Goal: Task Accomplishment & Management: Manage account settings

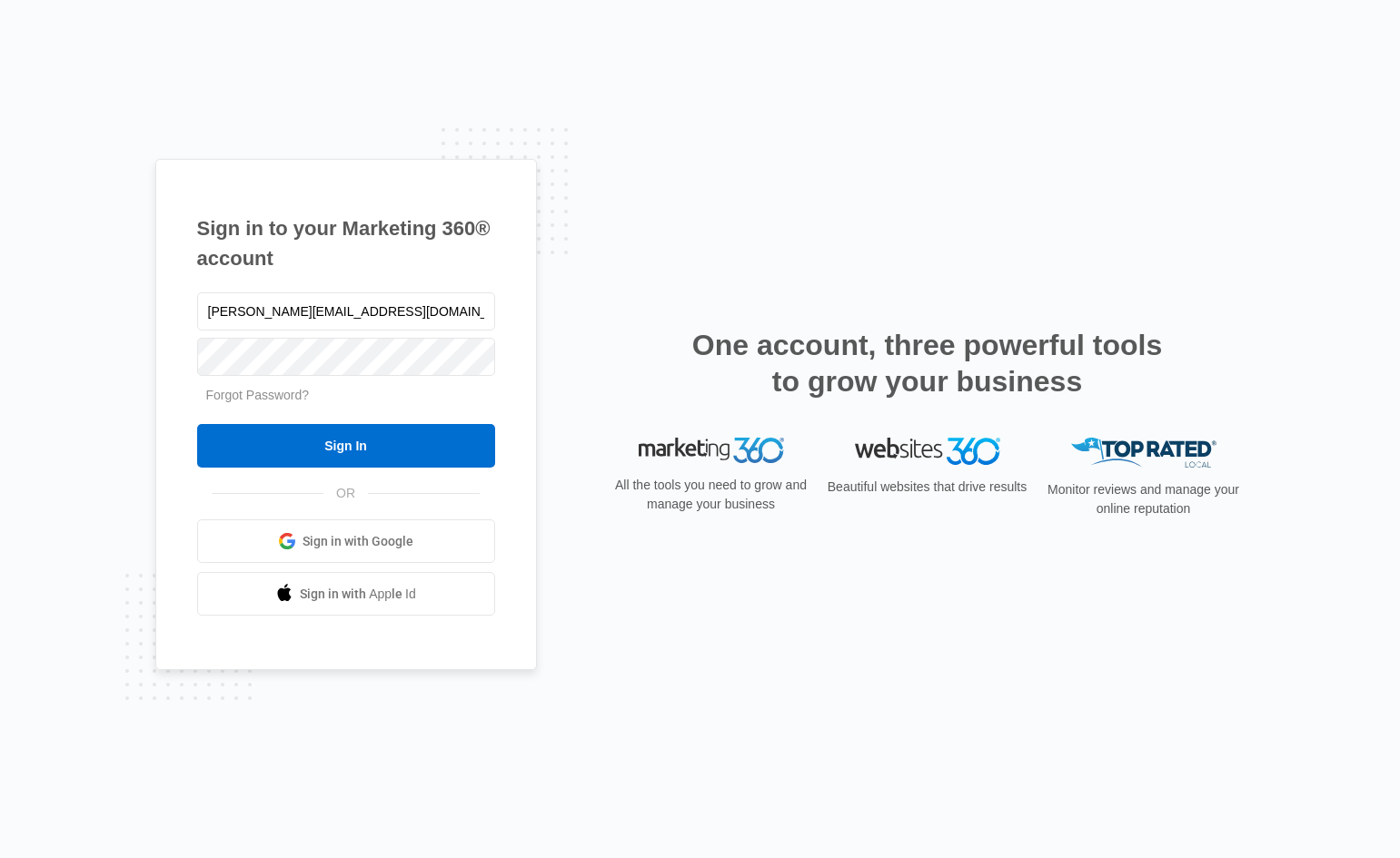
type input "[PERSON_NAME][EMAIL_ADDRESS][DOMAIN_NAME]"
click at [272, 394] on link "Forgot Password?" at bounding box center [257, 394] width 103 height 14
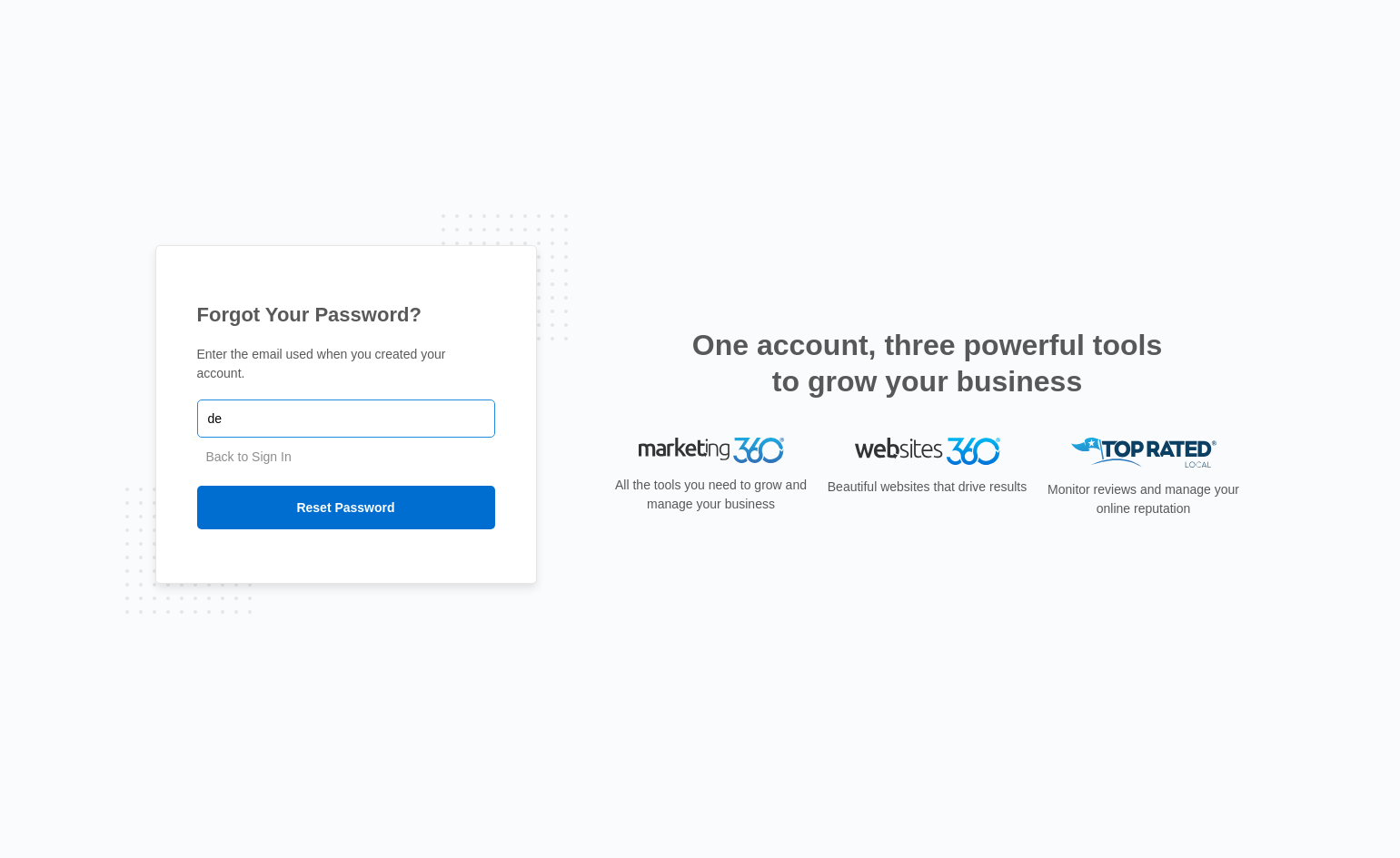
type input "[PERSON_NAME][EMAIL_ADDRESS][DOMAIN_NAME]"
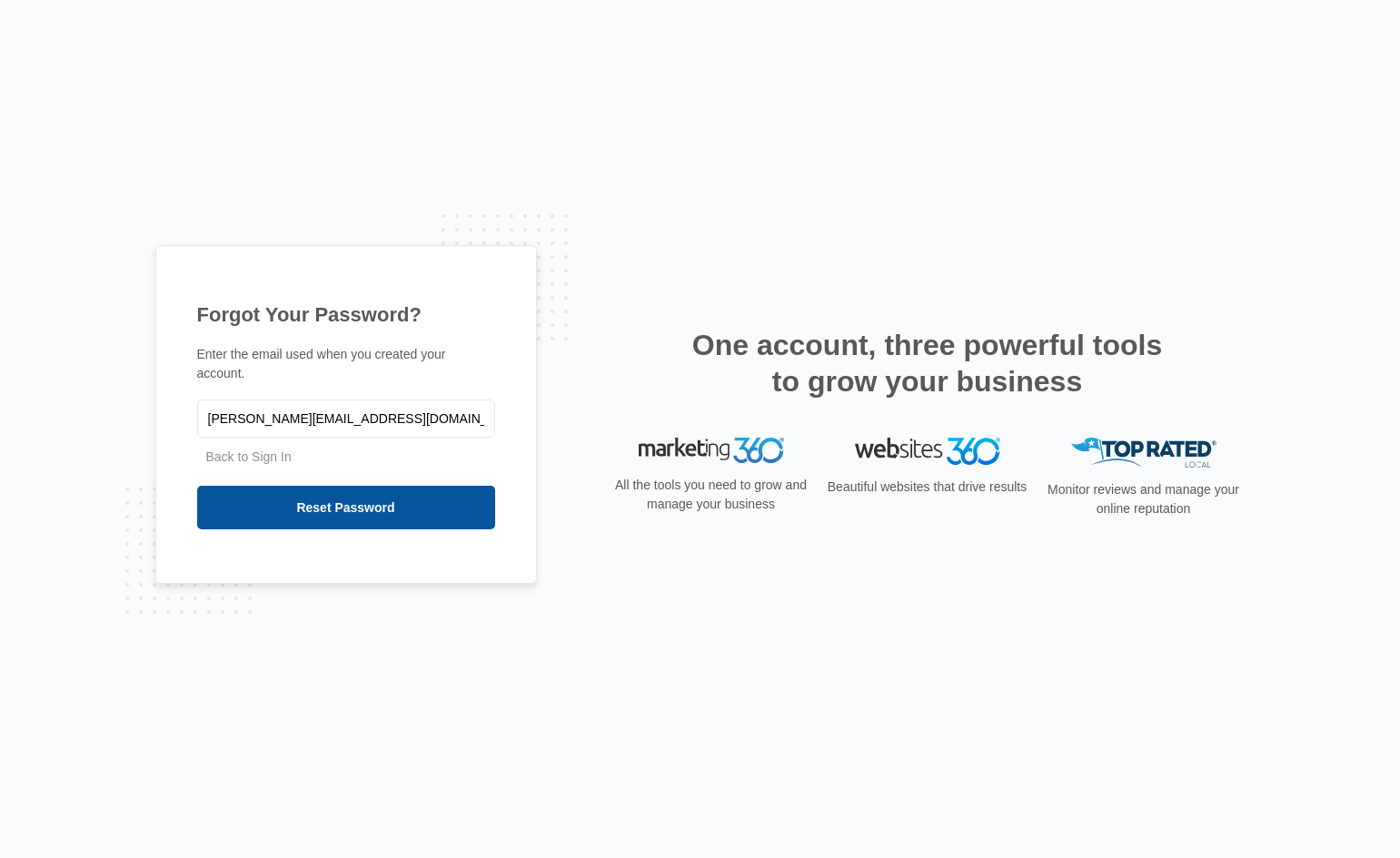
click at [375, 495] on input "Reset Password" at bounding box center [346, 507] width 298 height 43
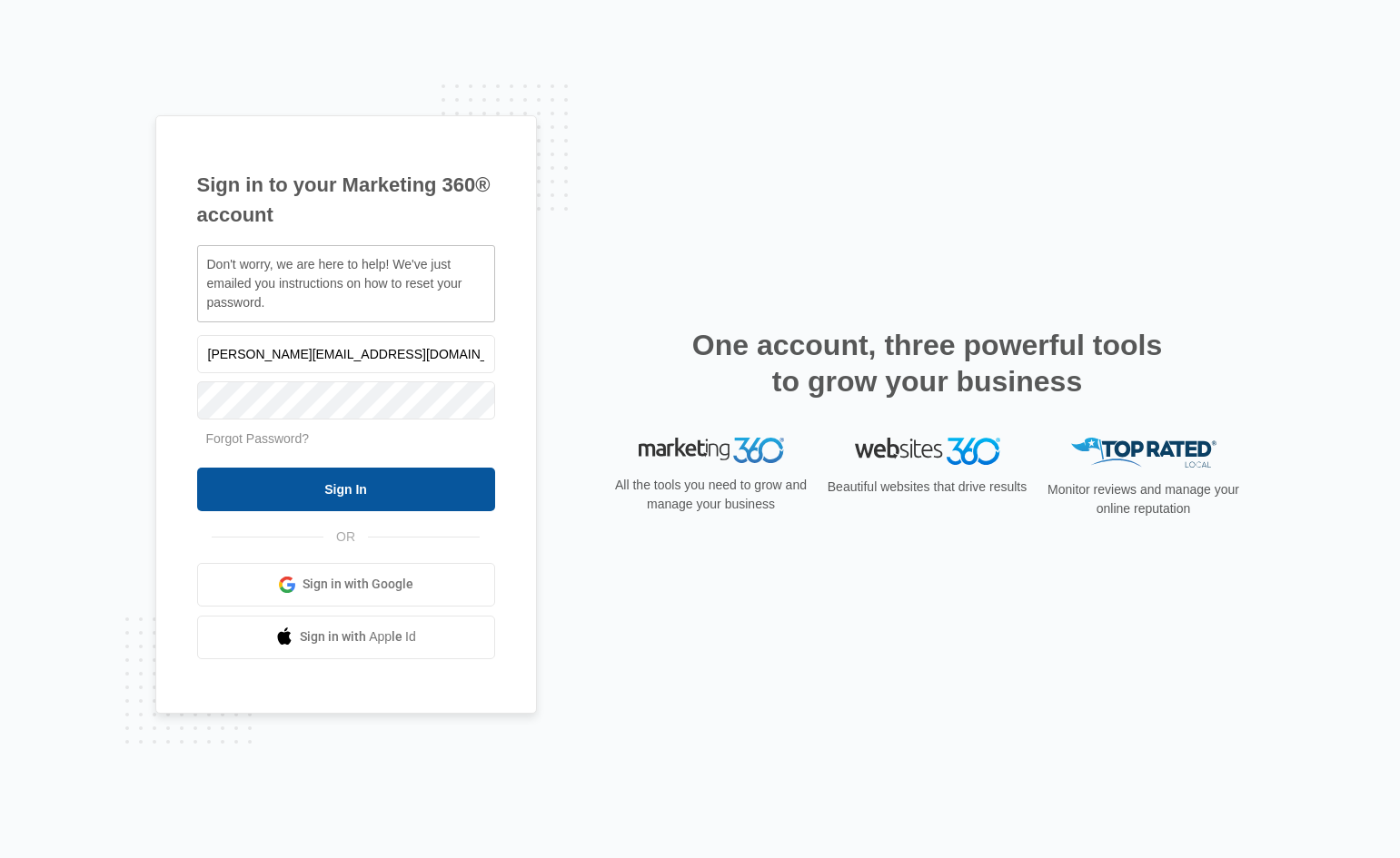
click at [342, 486] on input "Sign In" at bounding box center [346, 489] width 298 height 43
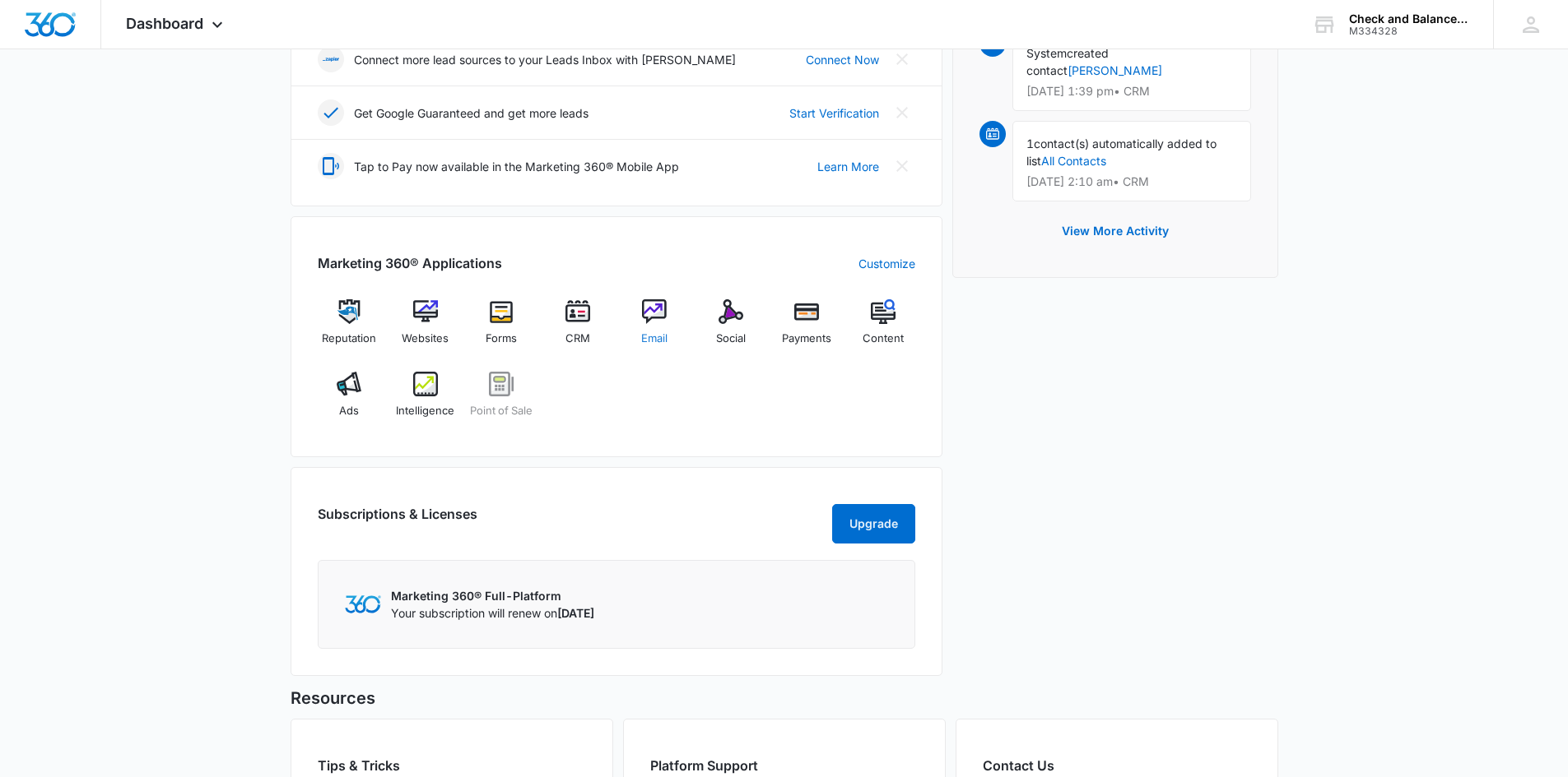
scroll to position [455, 0]
